Goal: Transaction & Acquisition: Purchase product/service

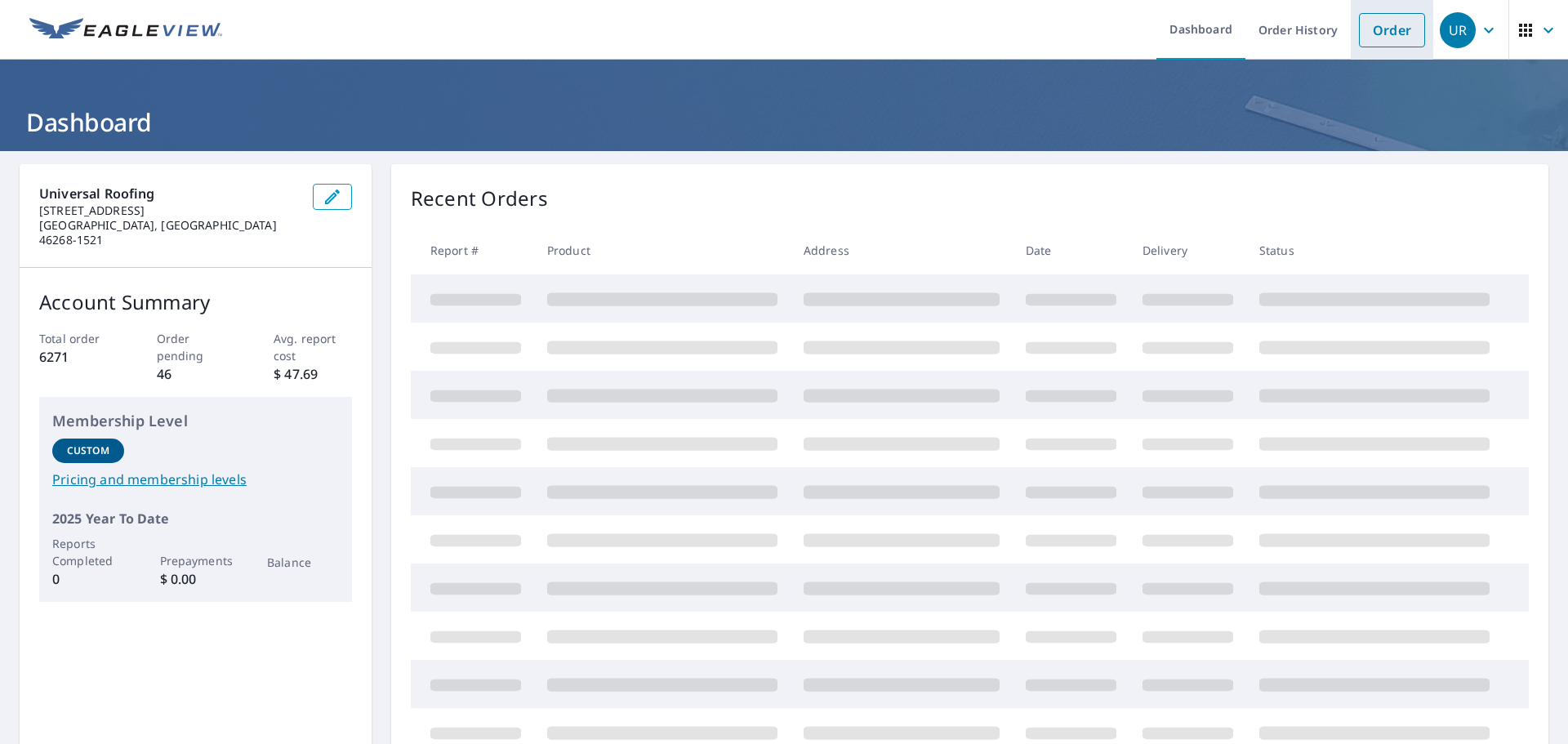
click at [1377, 25] on link "Order" at bounding box center [1391, 30] width 66 height 34
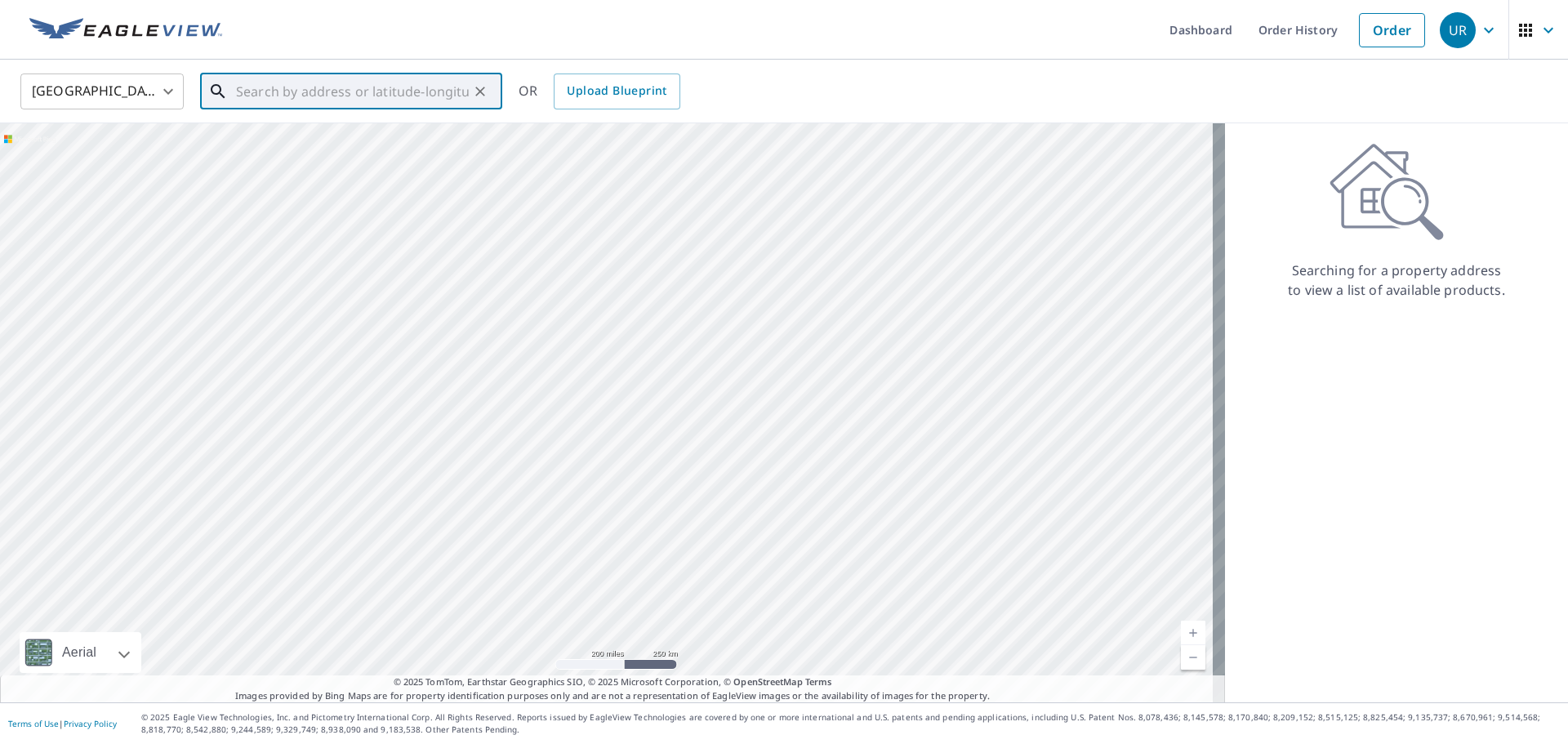
click at [370, 89] on input "text" at bounding box center [352, 92] width 232 height 46
click at [316, 143] on span "6114 Pebblebrooke Rd" at bounding box center [361, 139] width 256 height 19
type input "6114 Pebblebrooke Rd Whitestown, IN 46075"
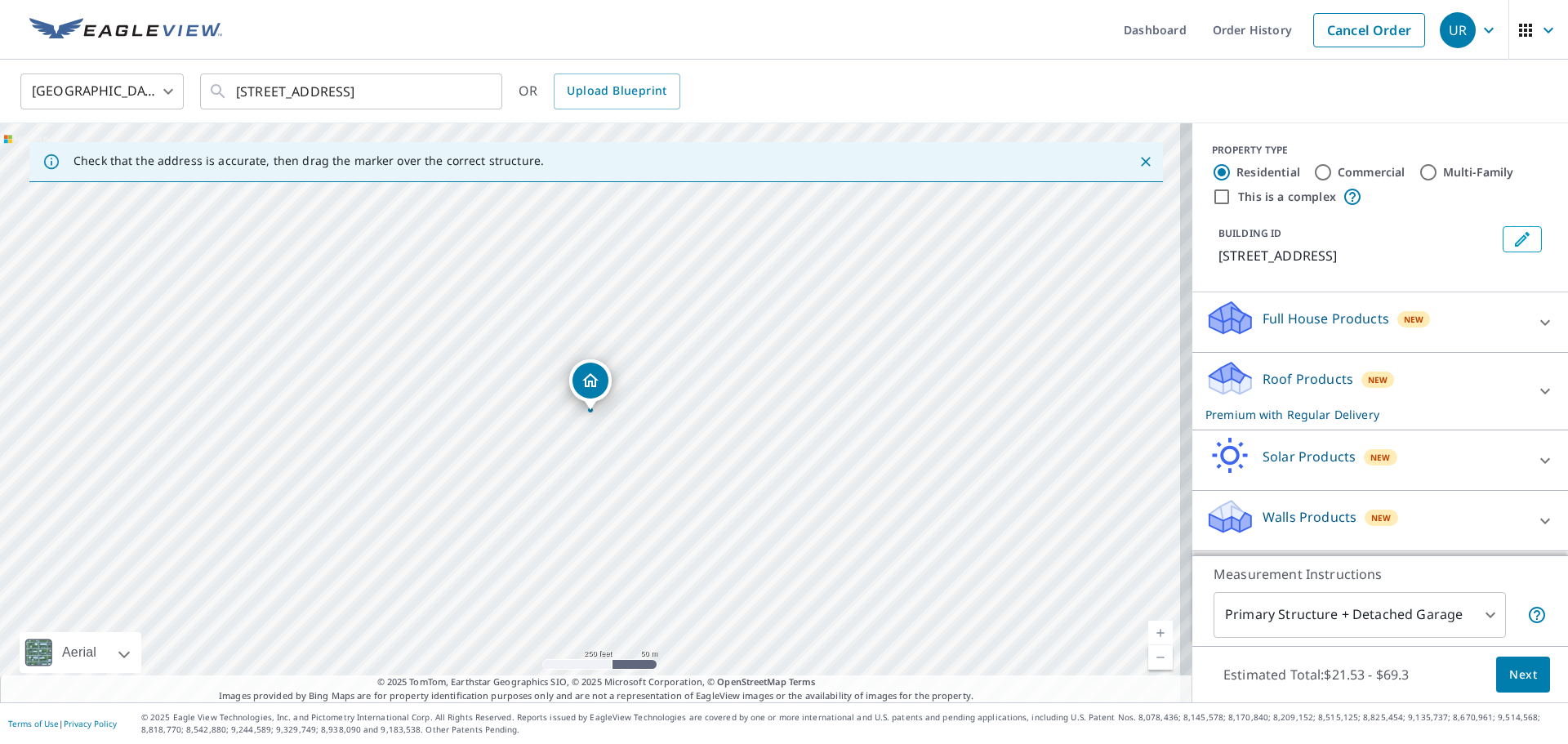
click at [1149, 633] on link "Current Level 17, Zoom In" at bounding box center [1161, 633] width 25 height 25
click at [1149, 633] on link "Current Level 18, Zoom In" at bounding box center [1161, 633] width 25 height 25
click at [1149, 633] on link "Current Level 19, Zoom In" at bounding box center [1161, 633] width 25 height 25
click at [682, 390] on div "6114 Pebblebrooke Rd Whitestown, IN 46075" at bounding box center [596, 412] width 1192 height 579
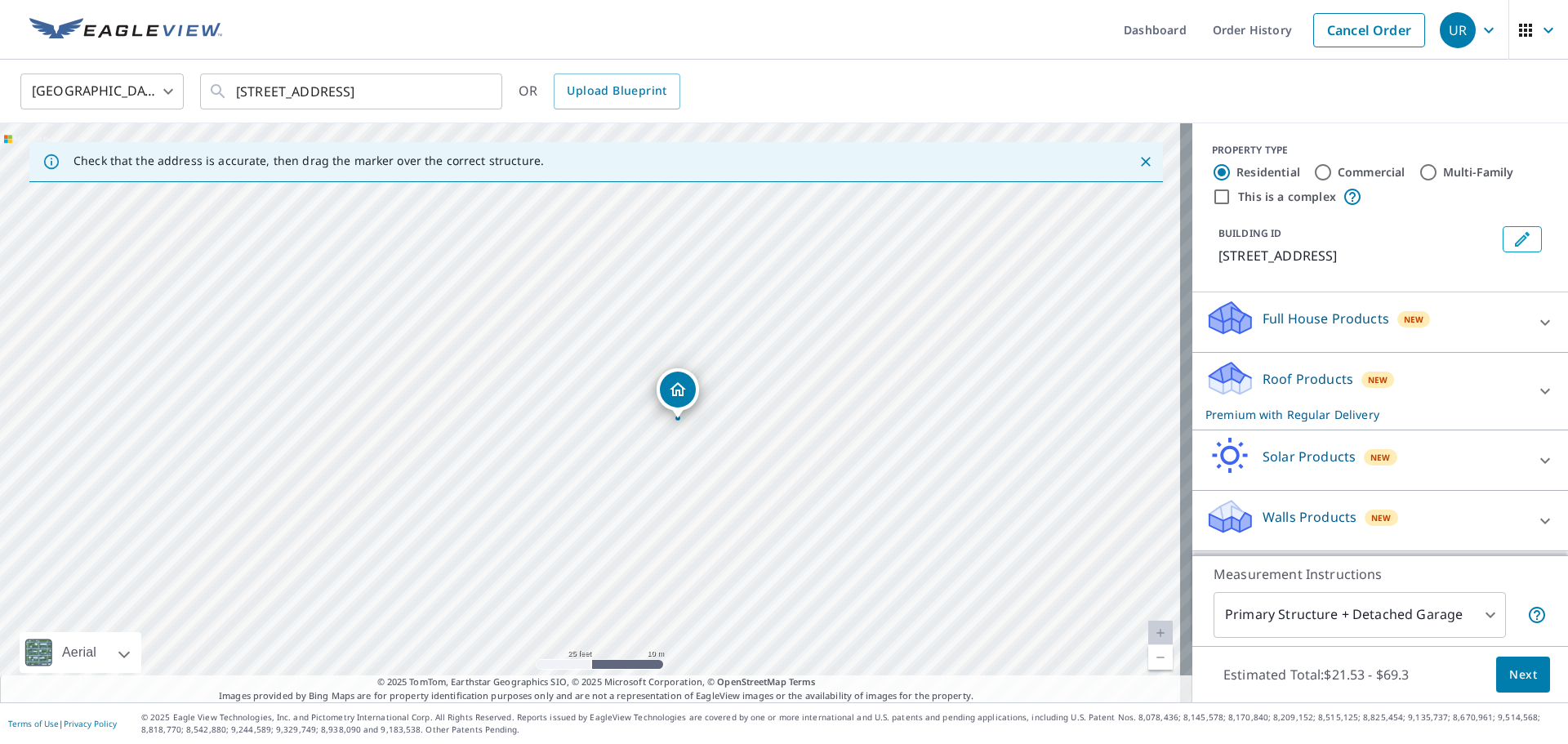
drag, startPoint x: 589, startPoint y: 384, endPoint x: 677, endPoint y: 392, distance: 88.4
click at [1509, 679] on span "Next" at bounding box center [1522, 674] width 27 height 20
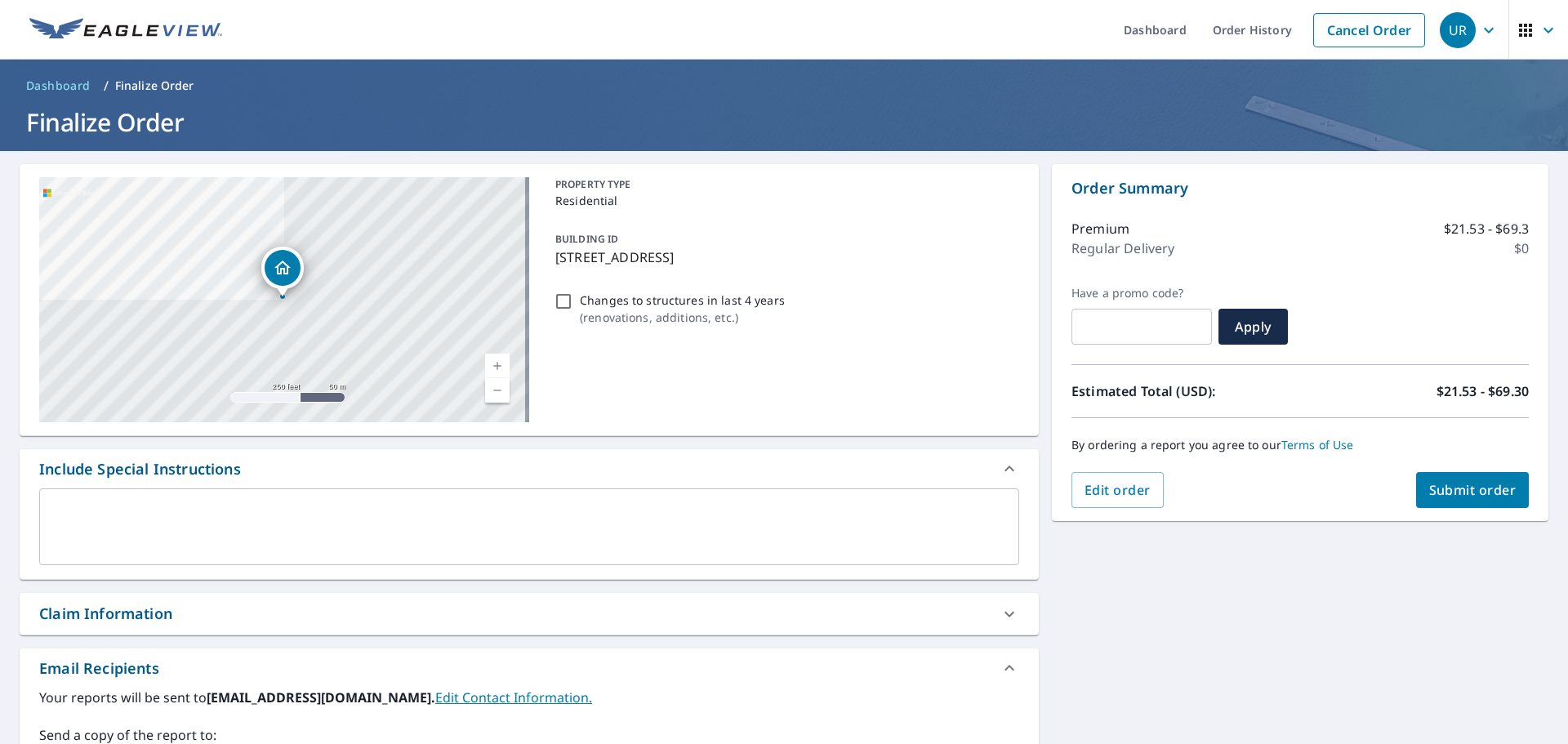
click at [492, 364] on link "Current Level 17, Zoom In" at bounding box center [498, 366] width 25 height 25
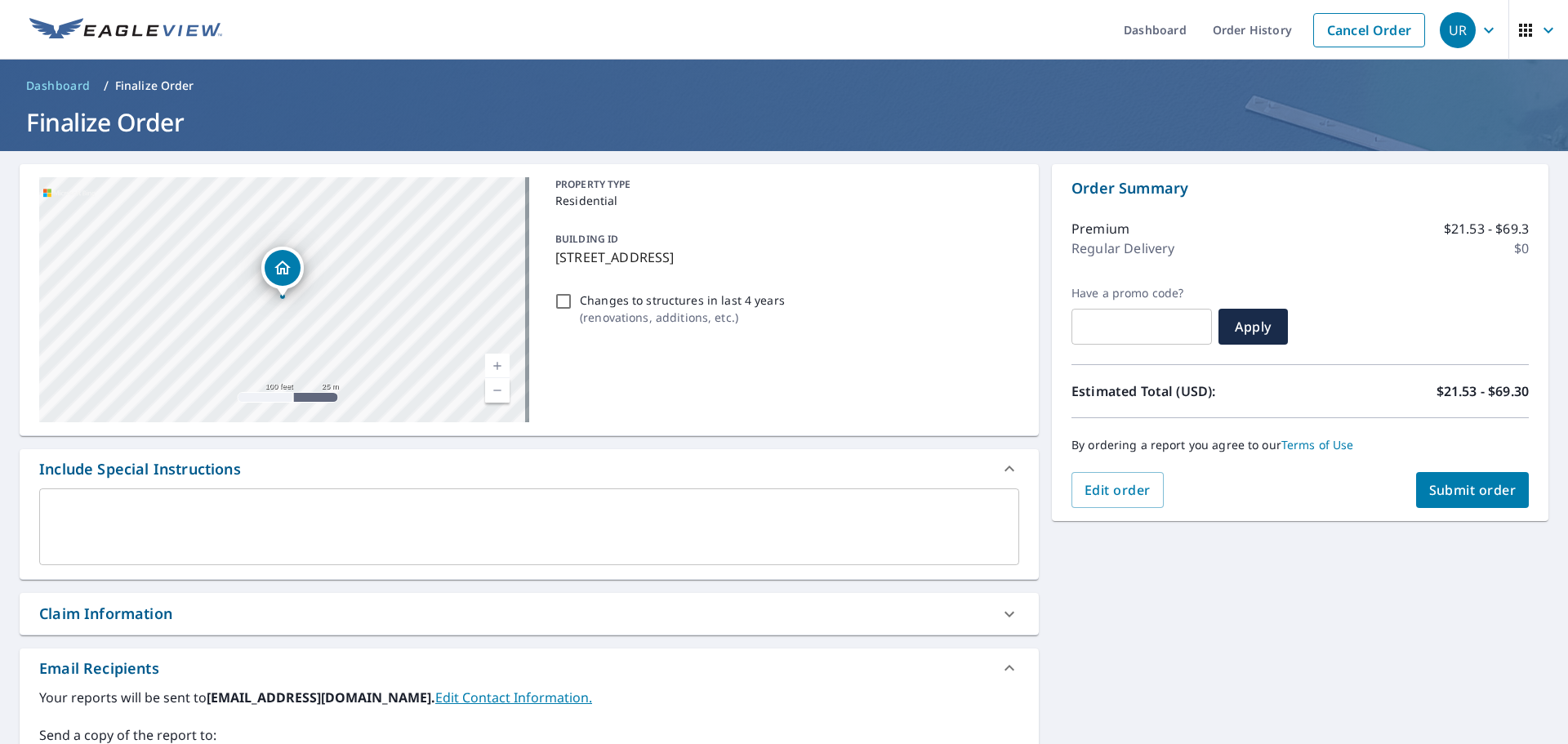
click at [491, 365] on link "Current Level 18, Zoom In" at bounding box center [498, 366] width 25 height 25
click at [1460, 491] on span "Submit order" at bounding box center [1473, 490] width 88 height 18
checkbox input "true"
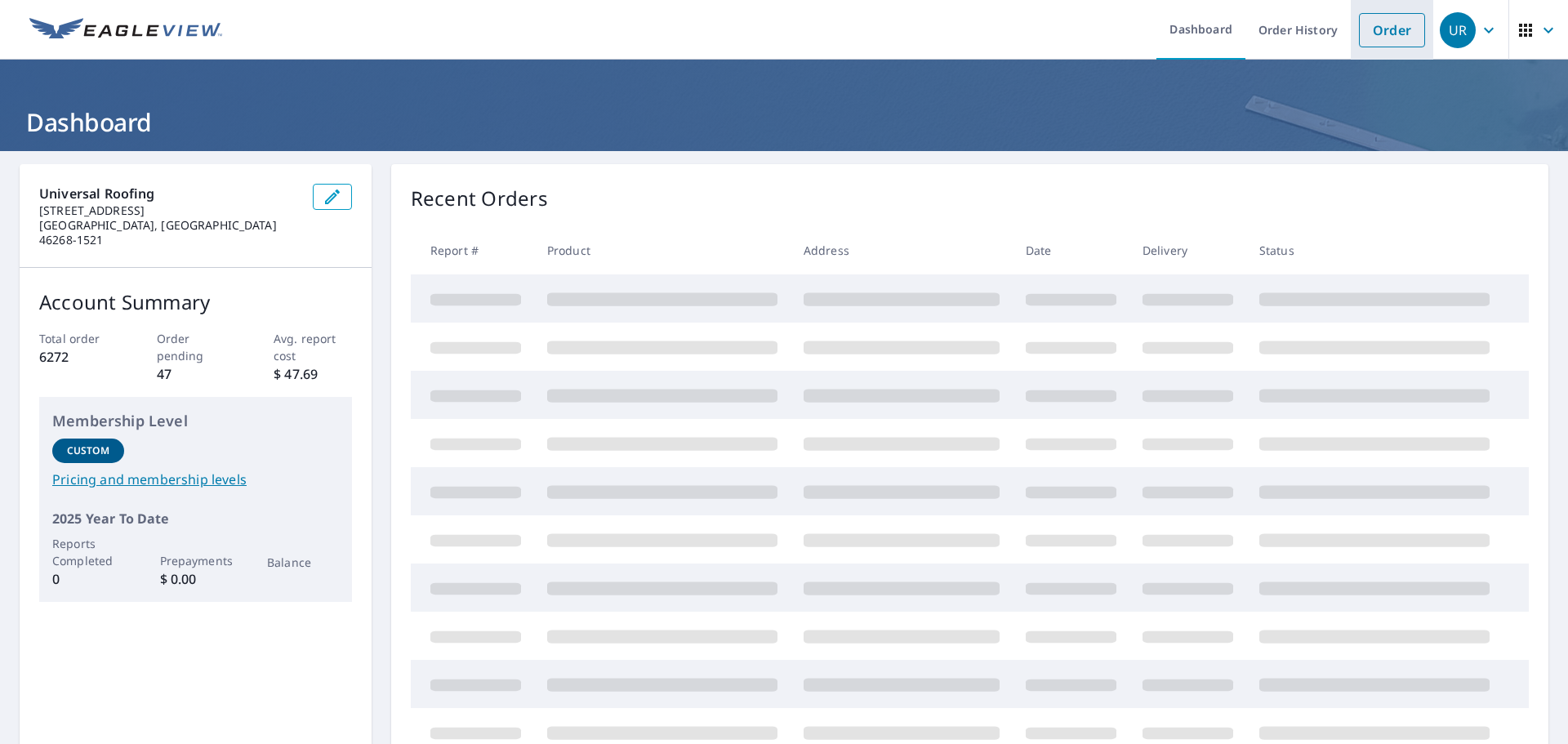
click at [1374, 34] on link "Order" at bounding box center [1391, 30] width 66 height 34
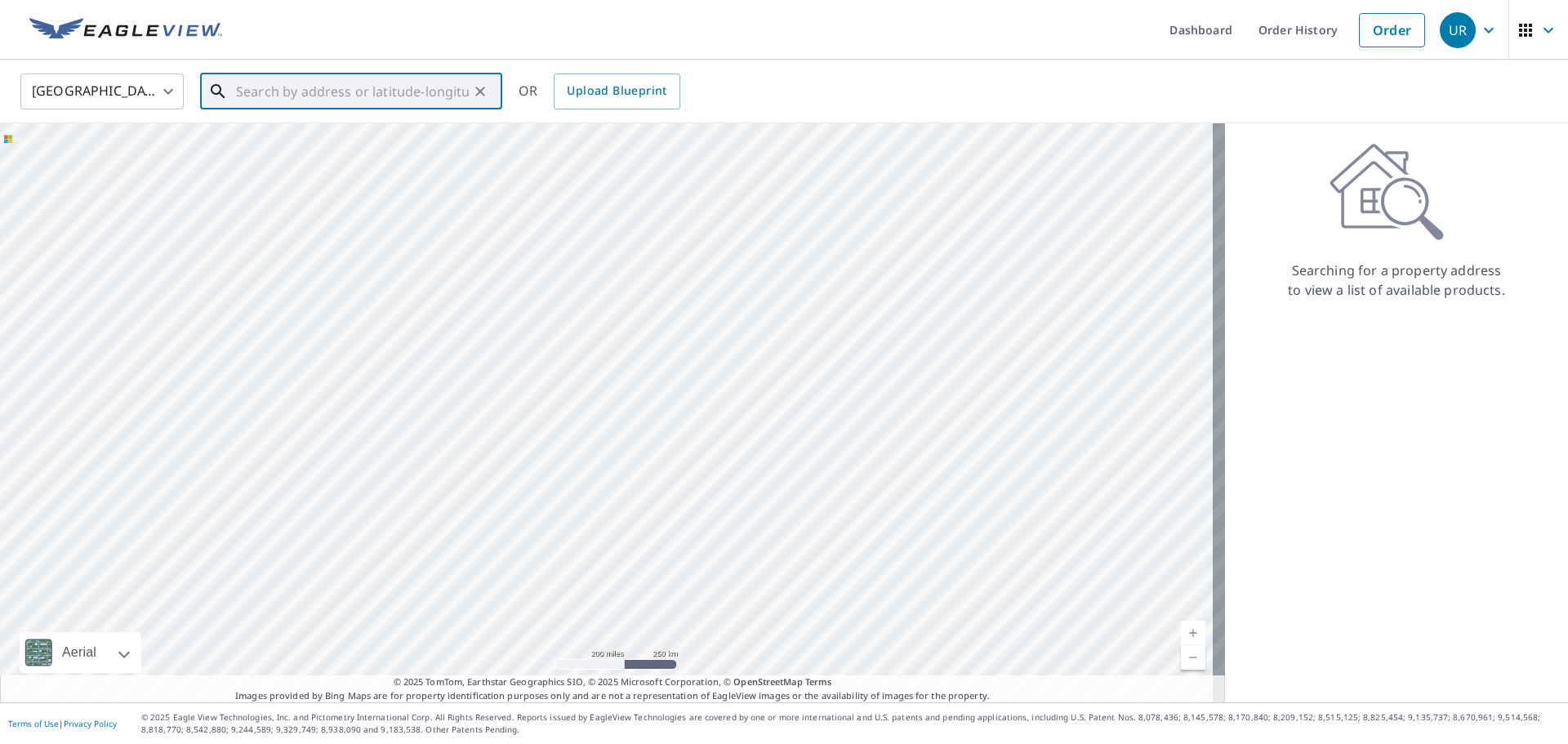
click at [377, 91] on input "text" at bounding box center [352, 92] width 232 height 46
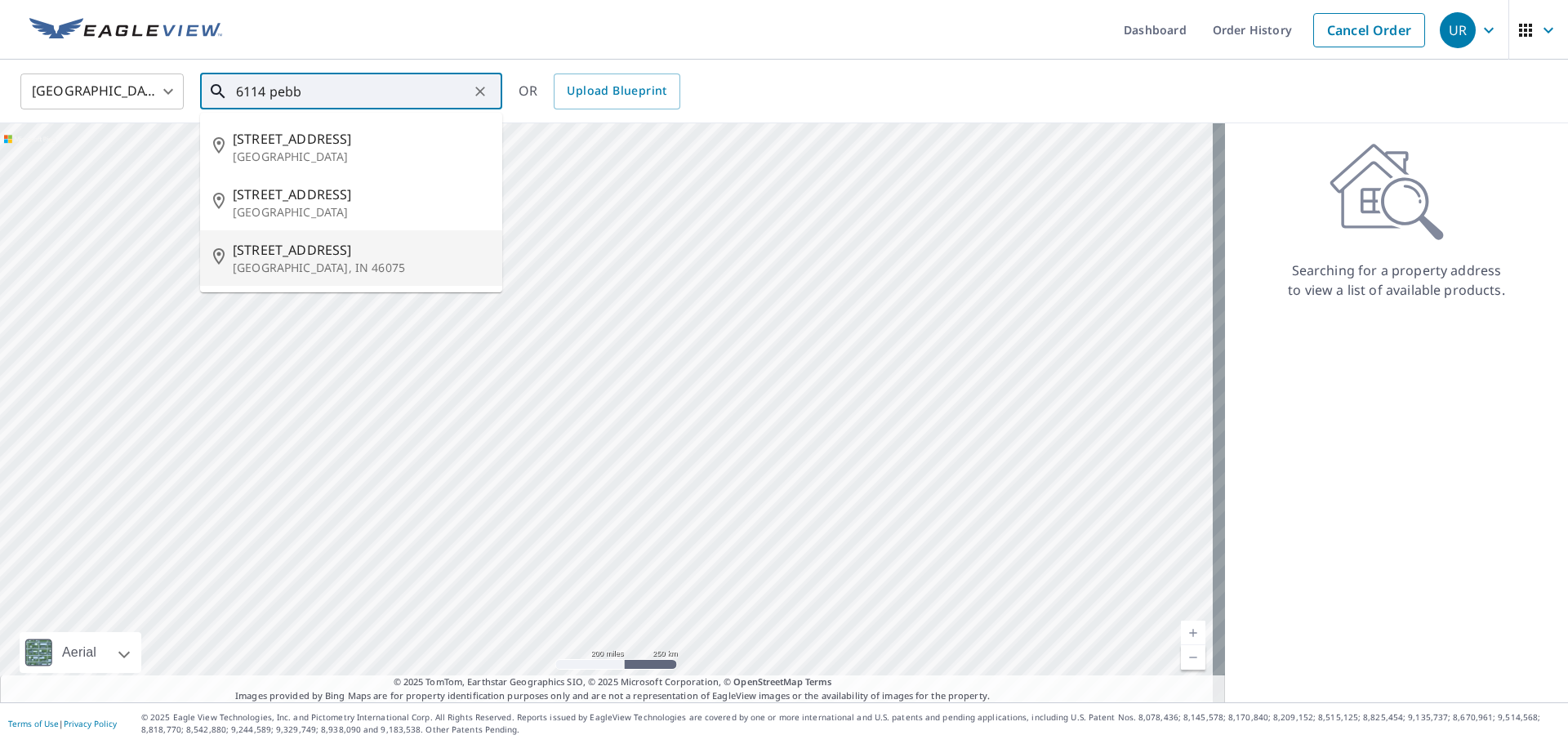
click at [310, 251] on span "6114 Pebblebrooke Rd" at bounding box center [361, 250] width 256 height 19
type input "6114 Pebblebrooke Rd Whitestown, IN 46075"
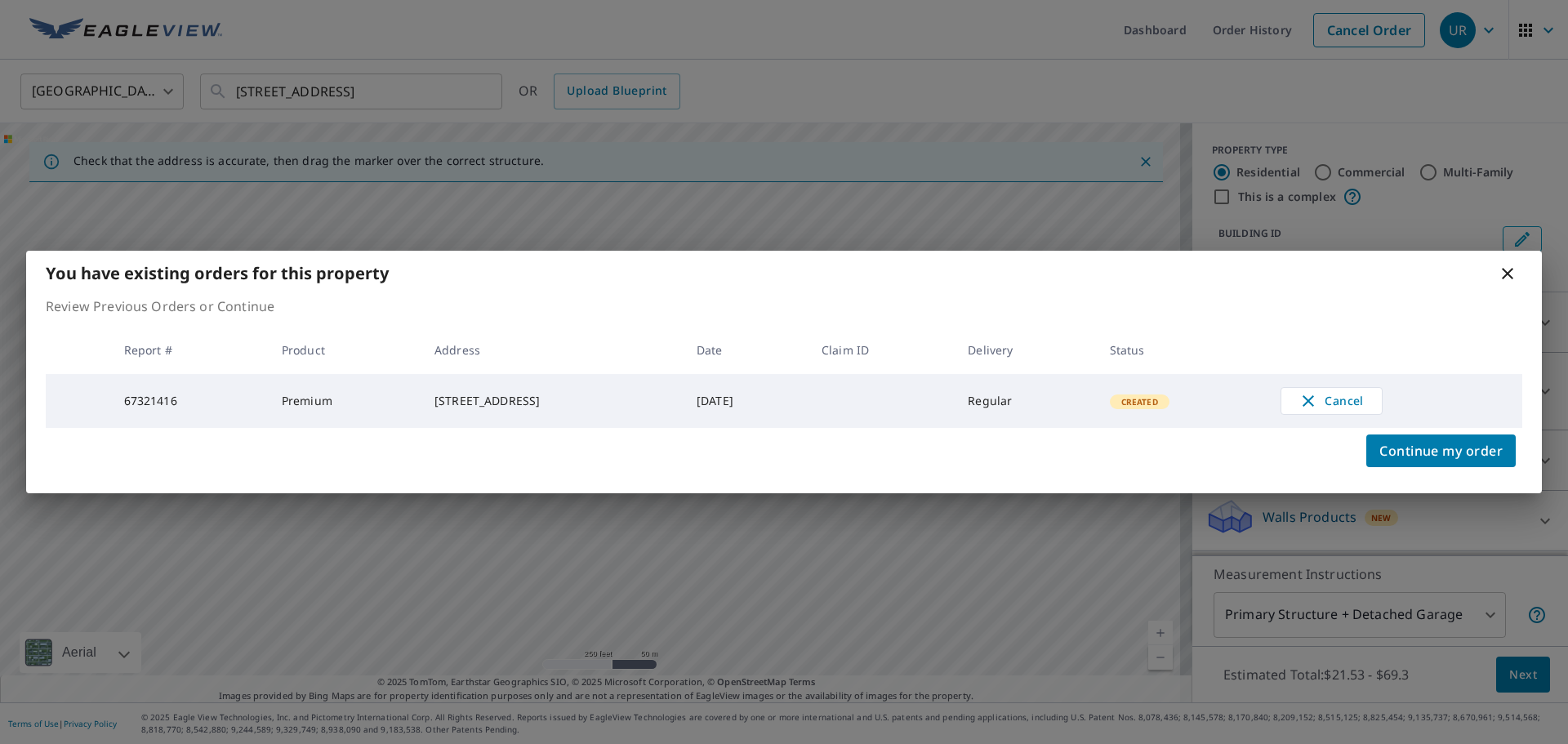
click at [1504, 271] on icon at bounding box center [1507, 273] width 19 height 19
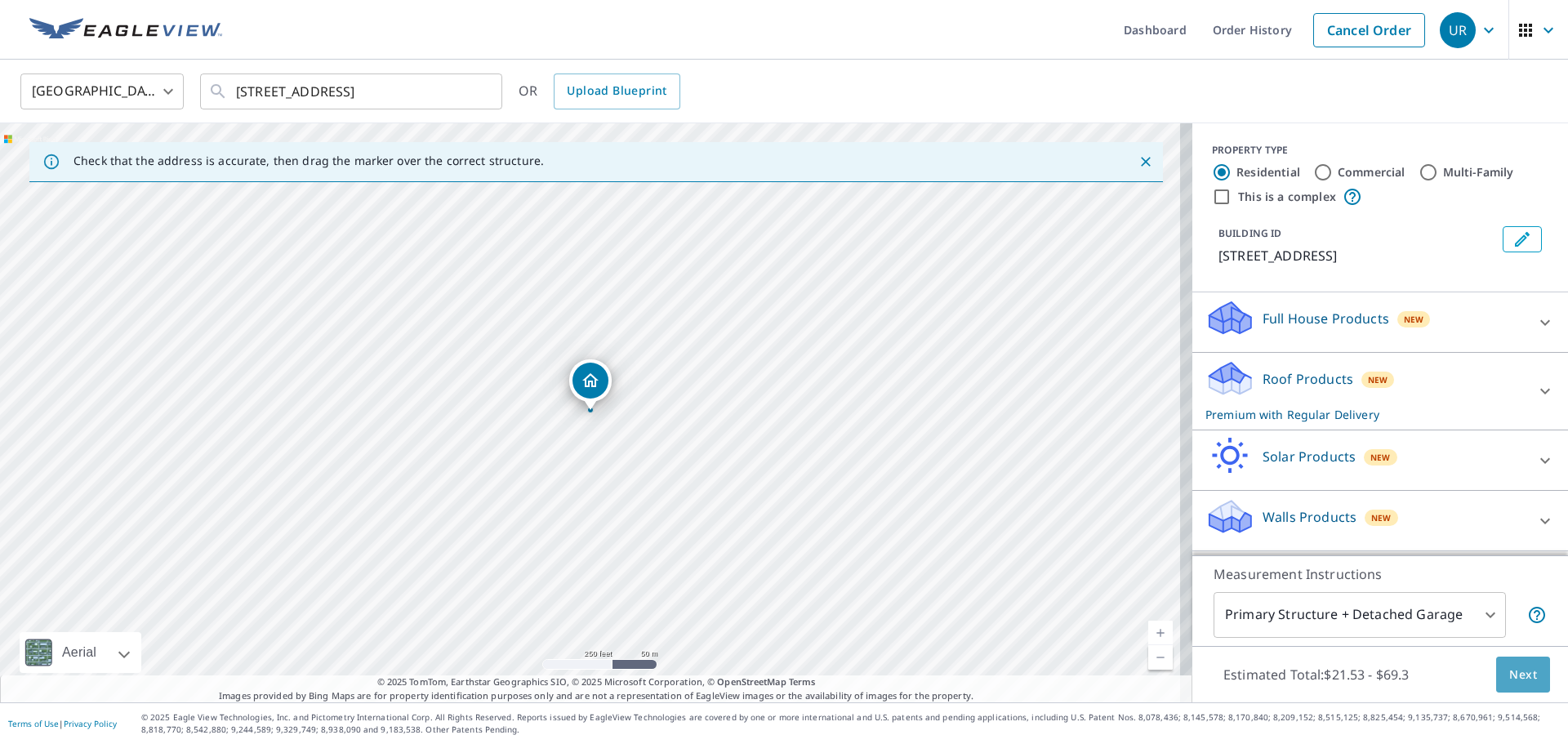
click at [1516, 674] on span "Next" at bounding box center [1522, 674] width 27 height 20
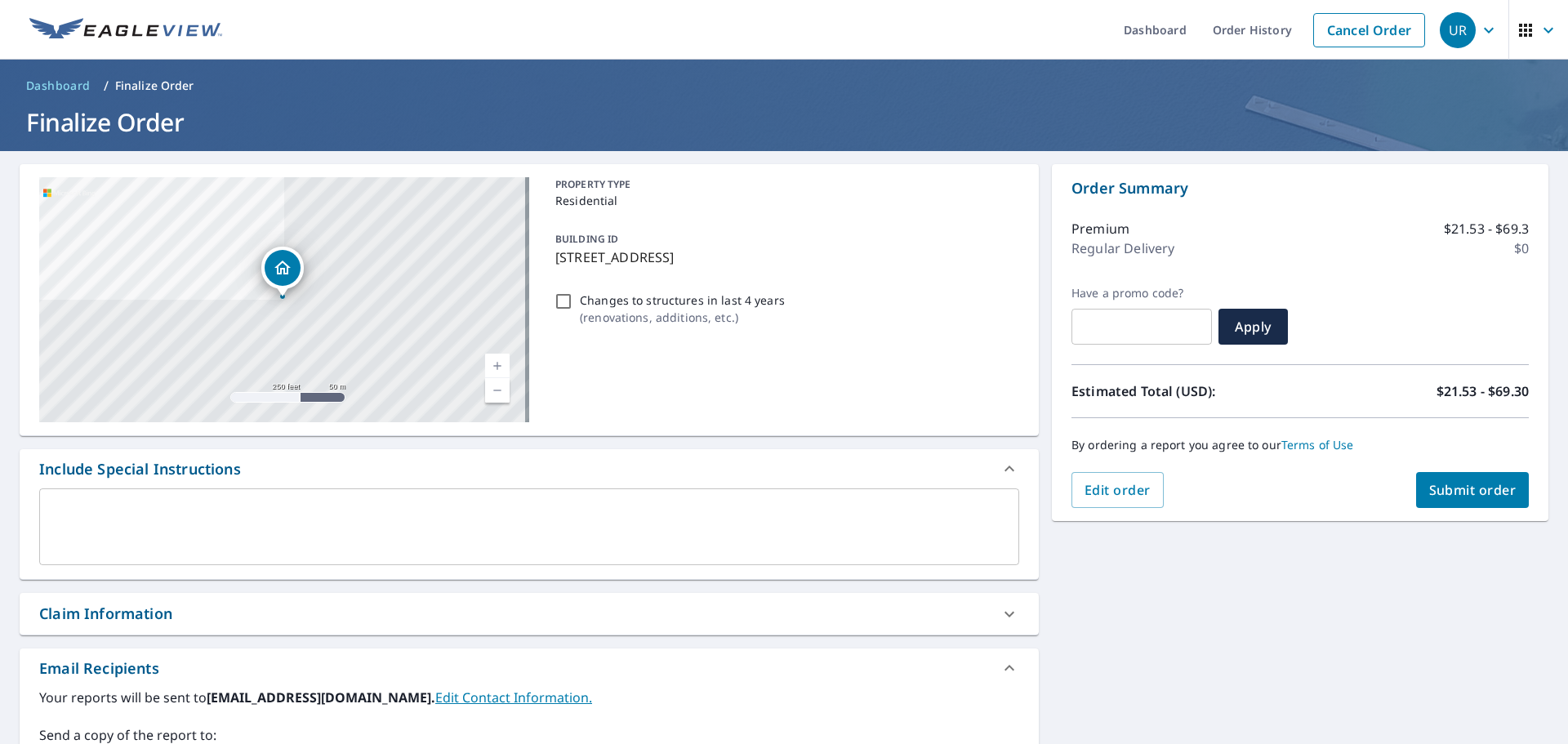
click at [1463, 491] on span "Submit order" at bounding box center [1473, 490] width 88 height 18
checkbox input "true"
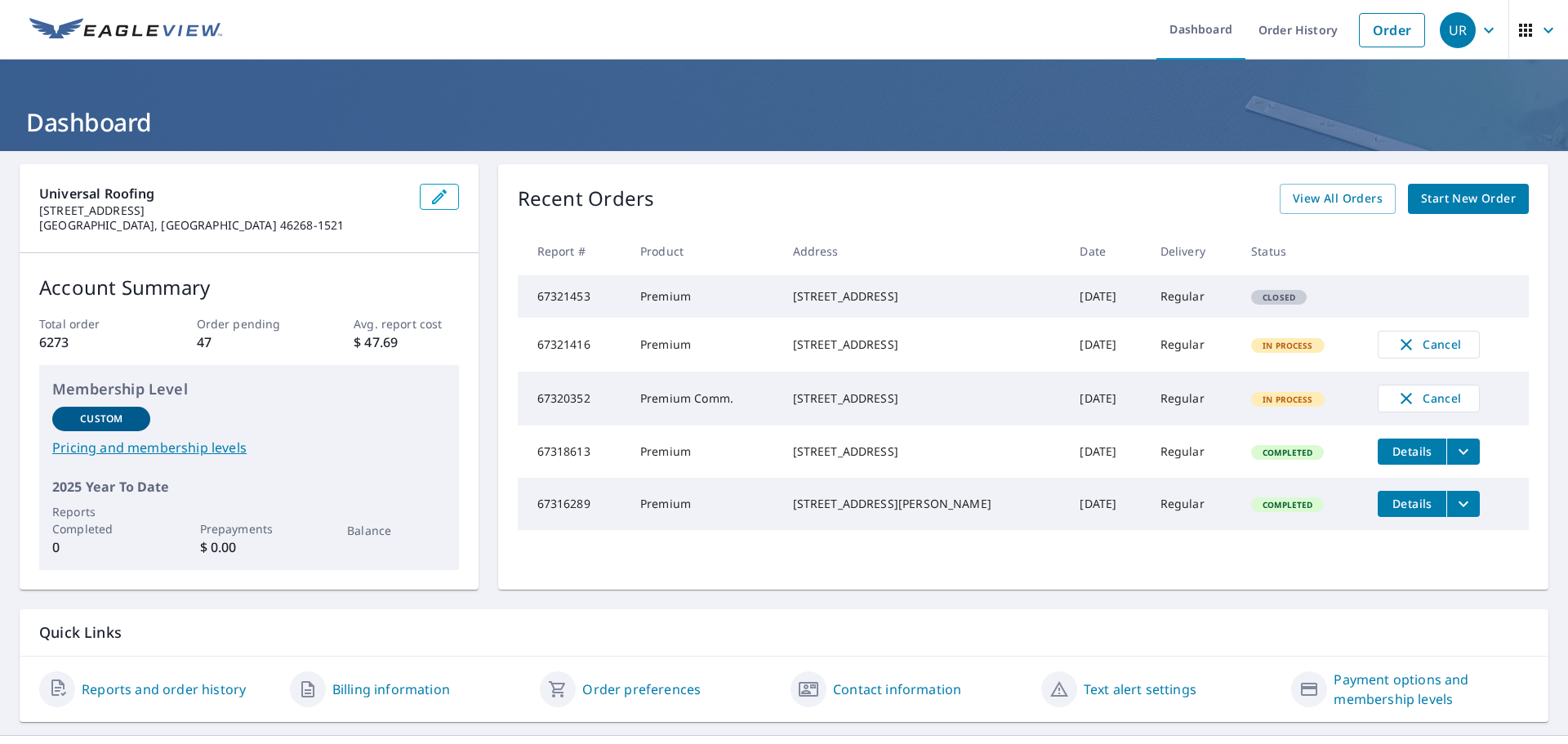
click at [1534, 0] on div at bounding box center [784, 0] width 1568 height 0
click at [932, 176] on div "Recent Orders View All Orders Start New Order Report # Product Address Date Del…" at bounding box center [1024, 376] width 1050 height 425
